Goal: Task Accomplishment & Management: Use online tool/utility

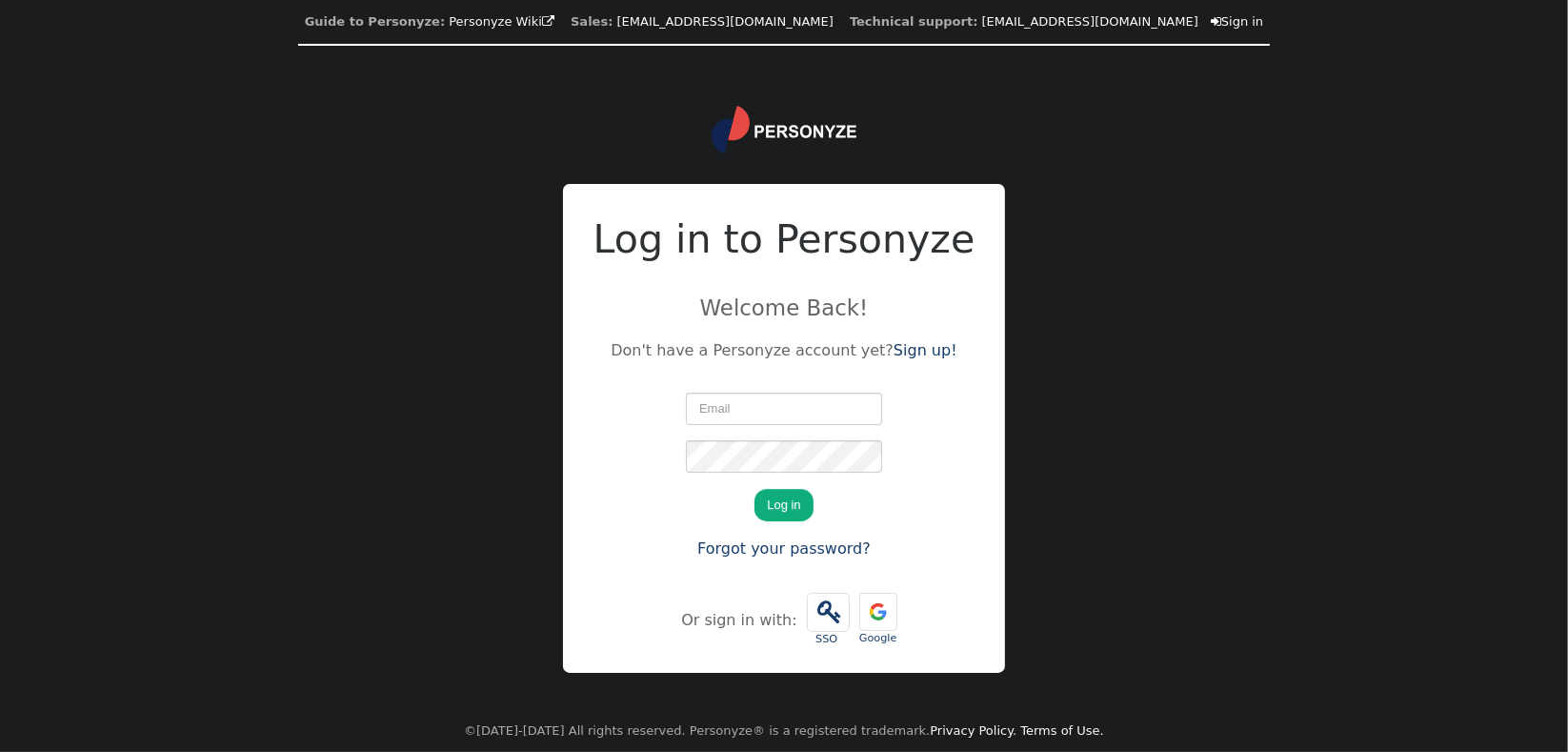
type input "[EMAIL_ADDRESS][DOMAIN_NAME]"
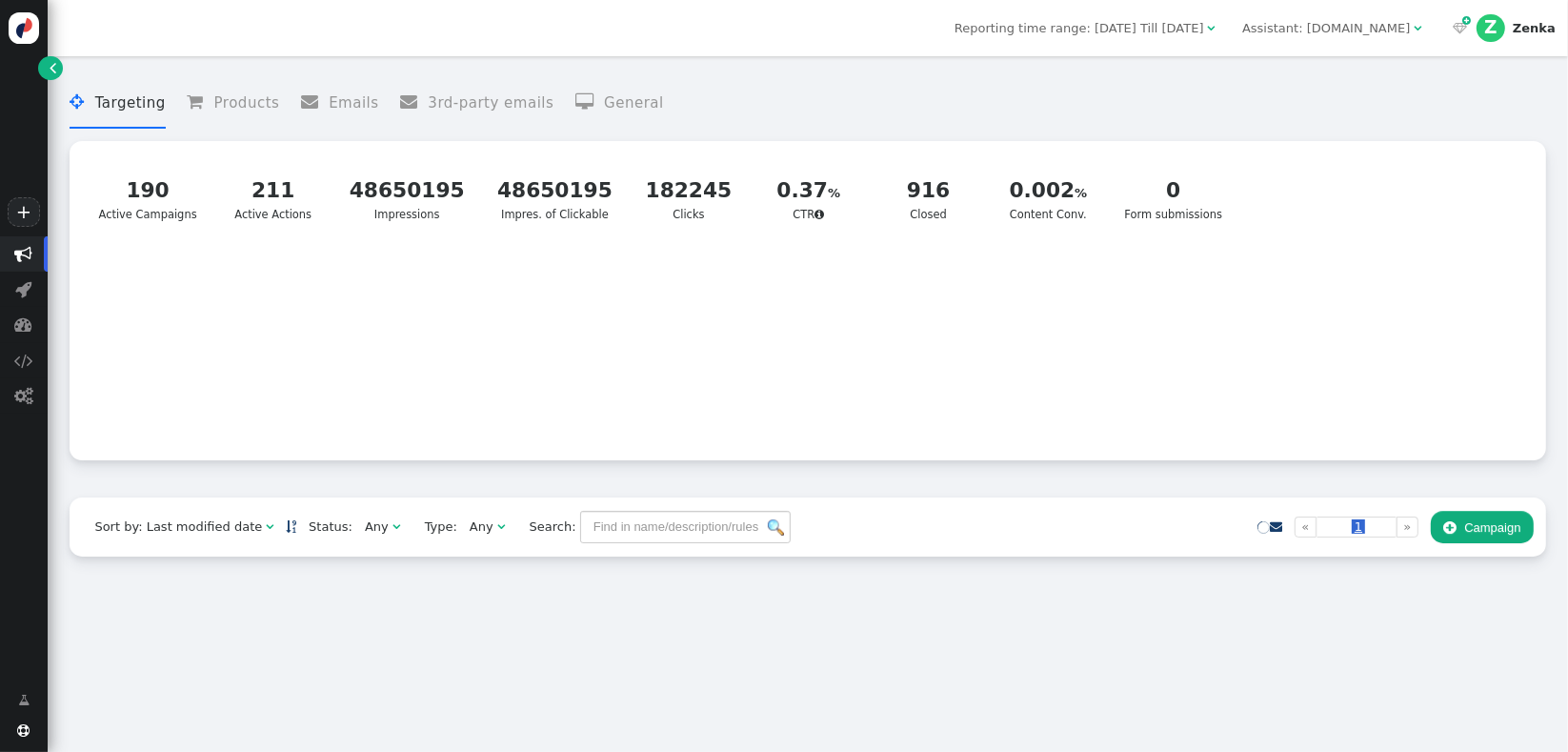
click at [1170, 13] on div "Reporting time range: [DATE] Till [DATE]  Assistant: [DOMAIN_NAME]    Z Zen…" at bounding box center [808, 28] width 1520 height 56
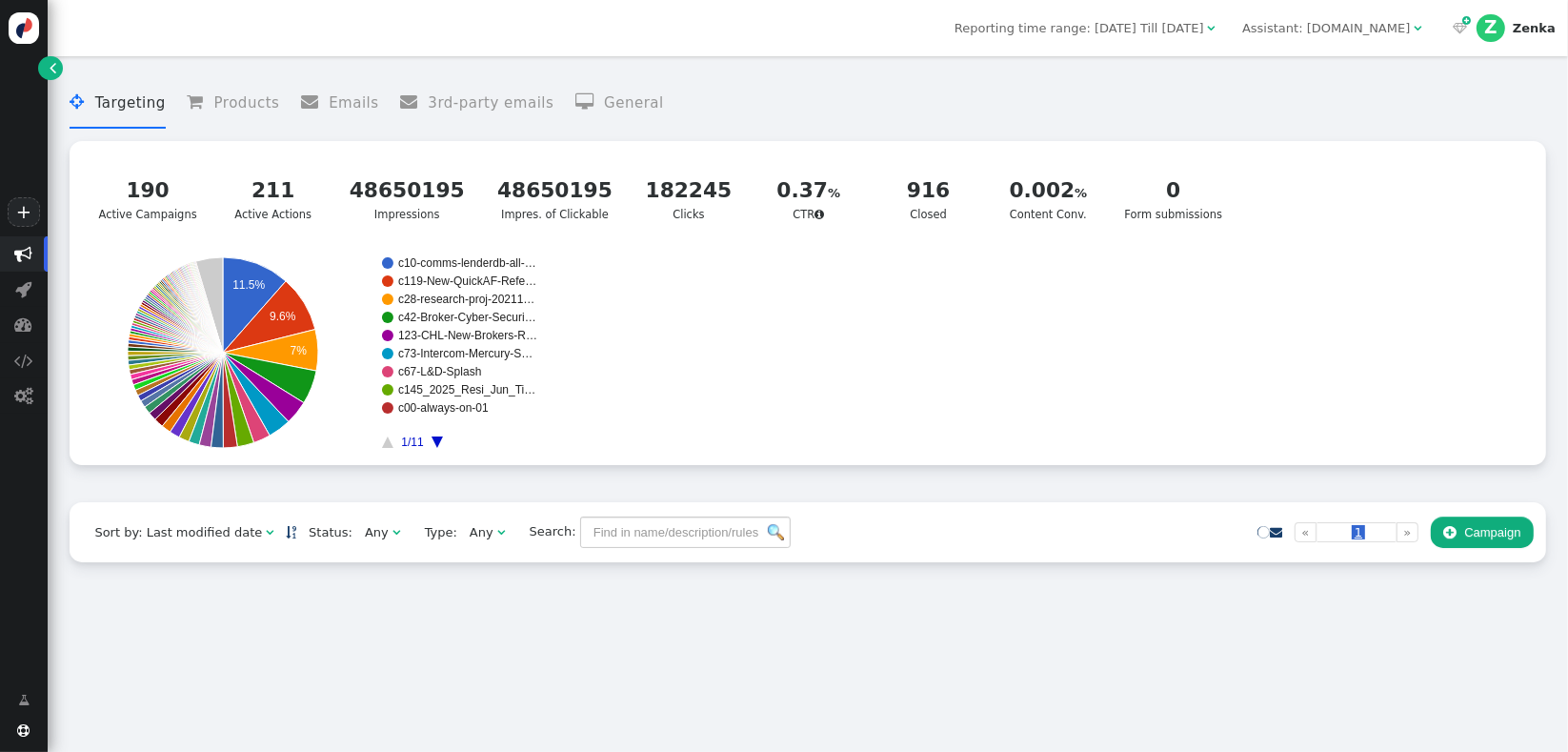
click at [1169, 40] on div "Reporting time range: [DATE] Till [DATE]  Assistant: [DOMAIN_NAME]    Z Zen…" at bounding box center [808, 28] width 1520 height 56
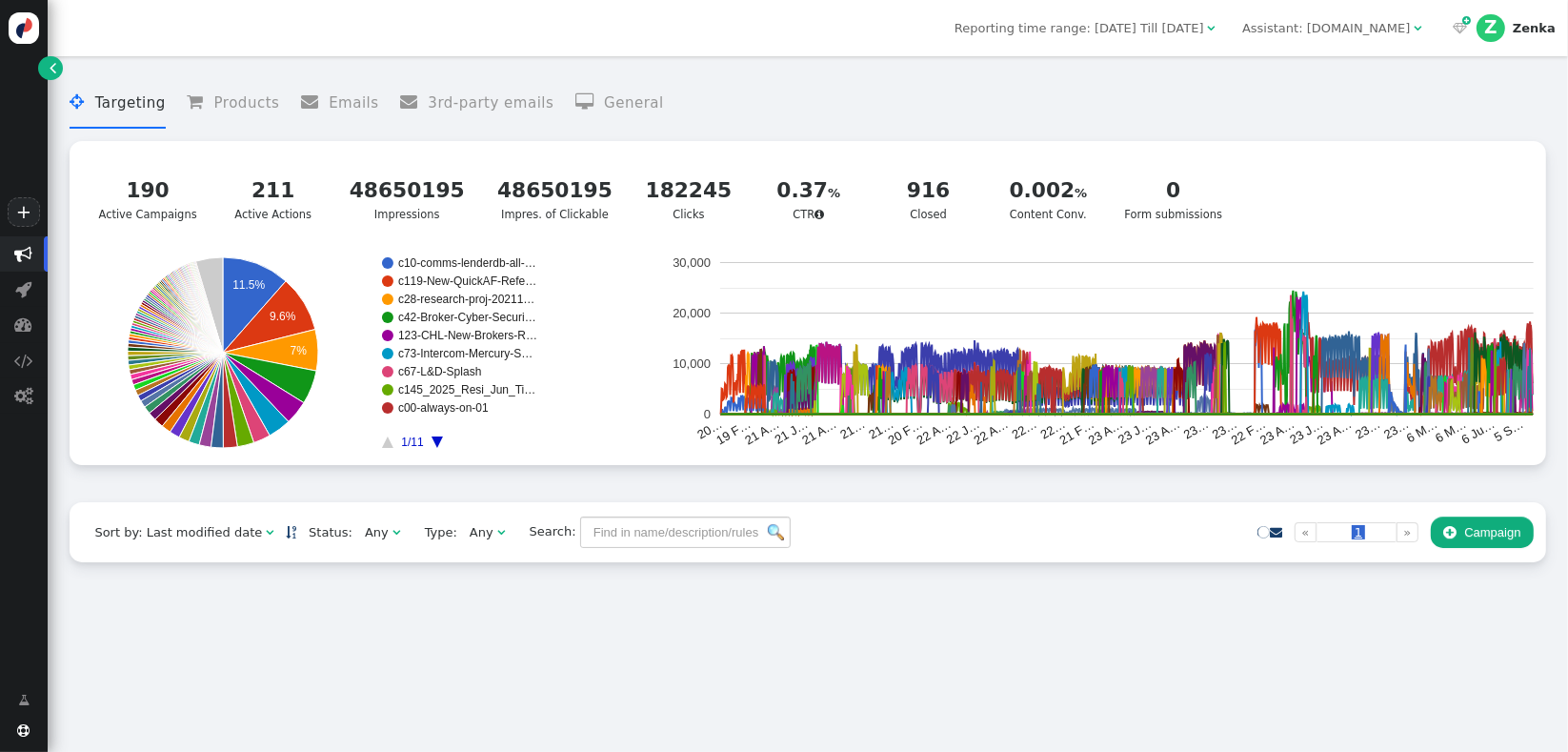
click at [600, 503] on div " Targeting  Products  Emails  3rd-party emails  General ? Active Campaigns…" at bounding box center [808, 284] width 1476 height 437
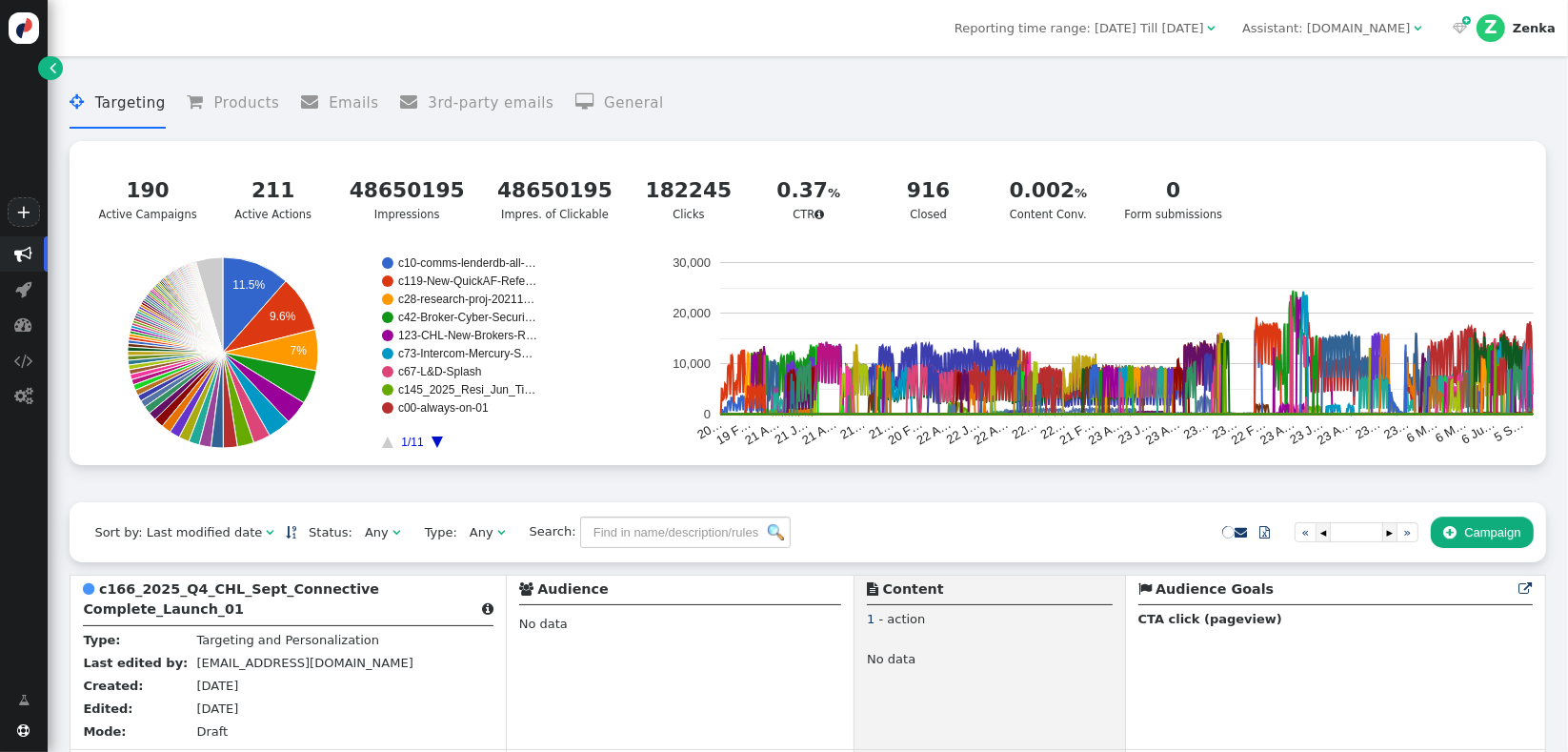
click at [769, 494] on div " Targeting  Products  Emails  3rd-party emails  General ? Active Campaigns…" at bounding box center [808, 284] width 1476 height 437
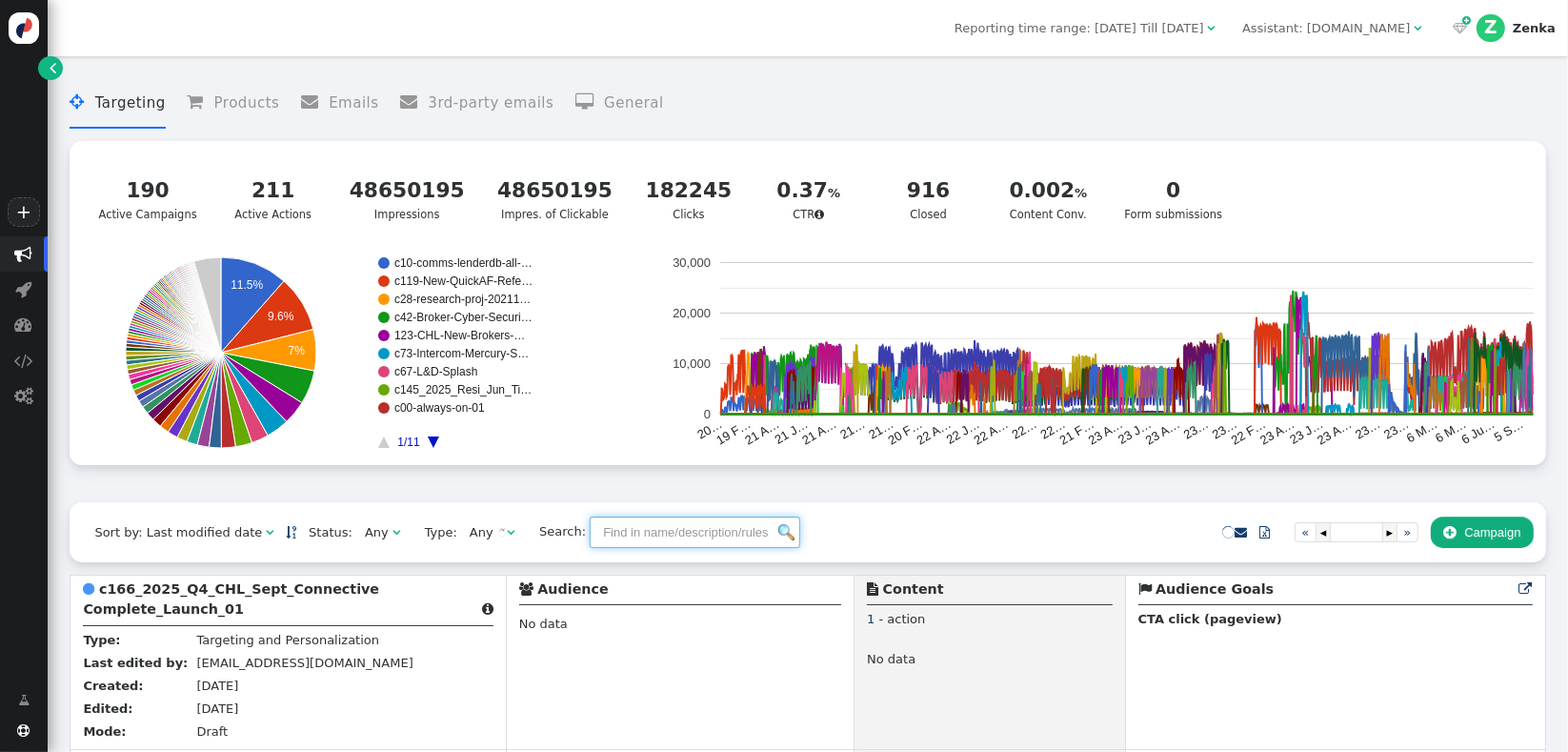
click at [628, 517] on input "text" at bounding box center [694, 533] width 210 height 32
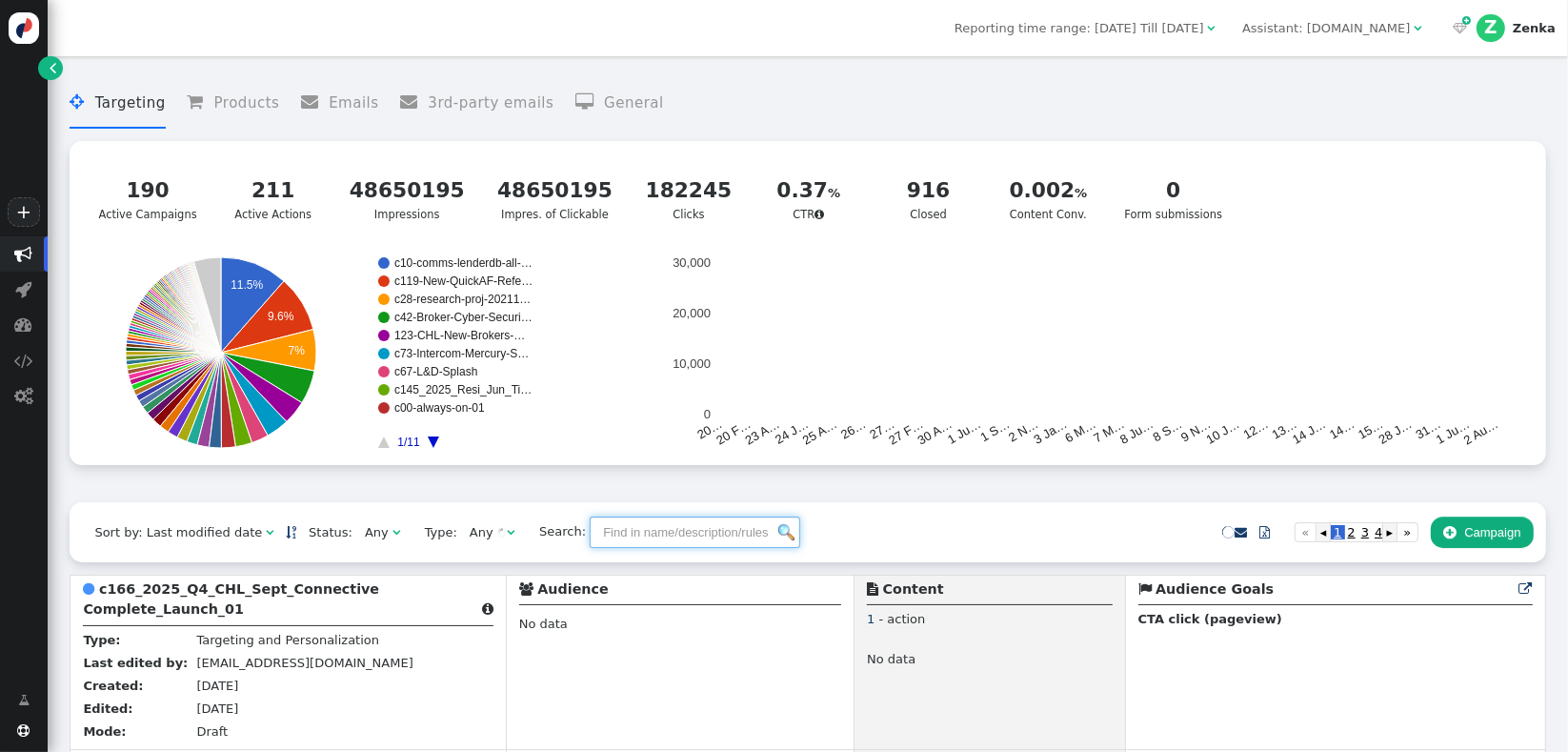
scroll to position [384, 0]
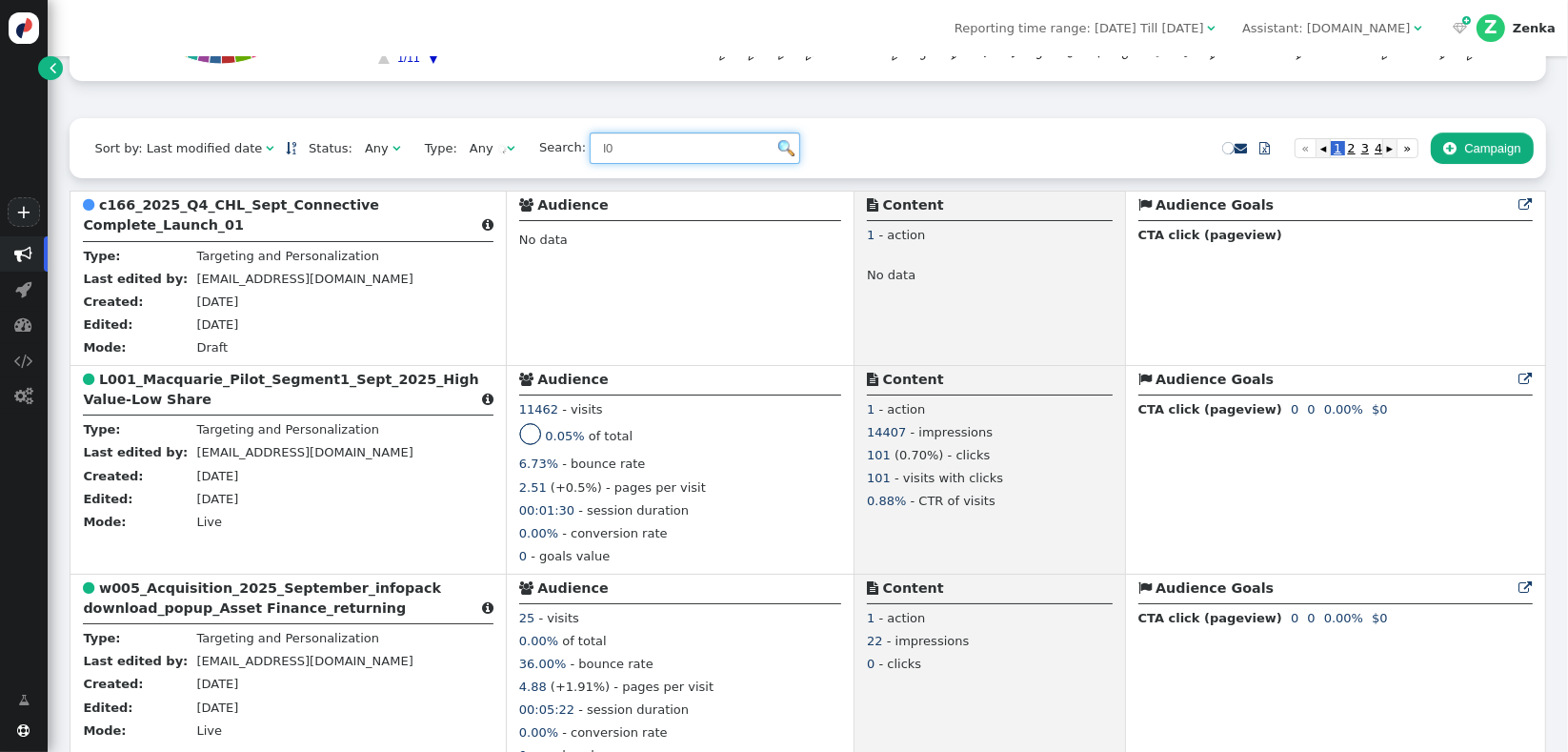
type input "l0"
click at [779, 156] on img at bounding box center [786, 147] width 16 height 16
